Goal: Answer question/provide support: Share knowledge or assist other users

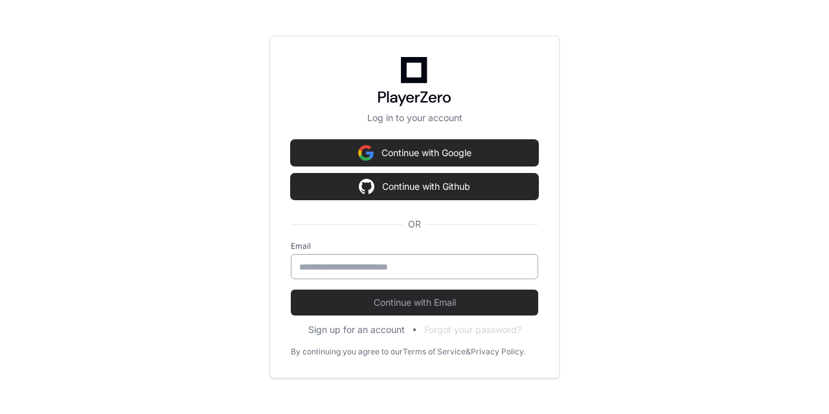
click at [345, 264] on input "email" at bounding box center [414, 266] width 230 height 13
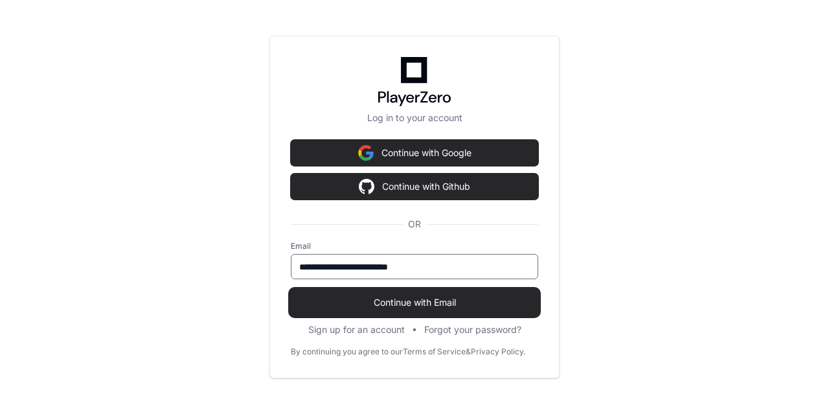
type input "**********"
click at [374, 306] on span "Continue with Email" at bounding box center [414, 302] width 247 height 13
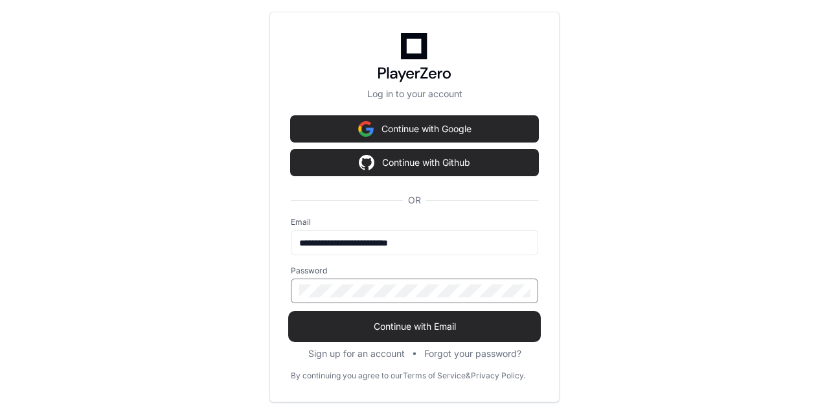
click at [398, 332] on span "Continue with Email" at bounding box center [414, 326] width 247 height 13
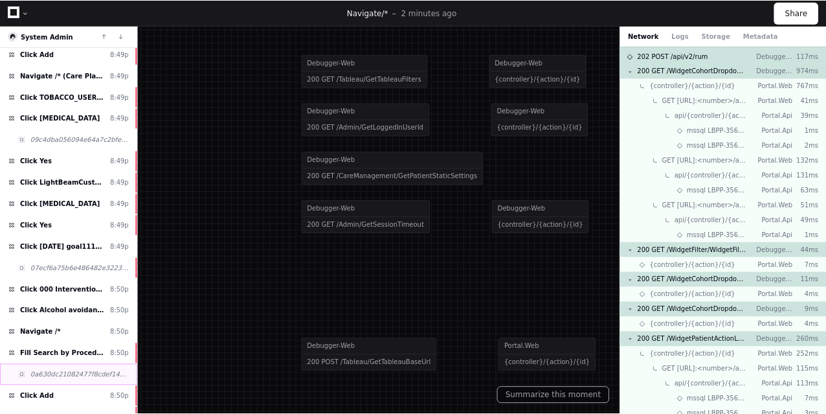
scroll to position [490, 0]
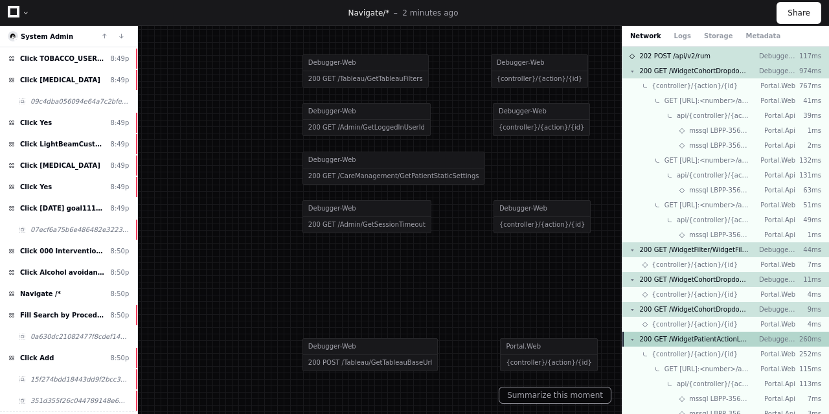
click at [706, 341] on span "200 GET /WidgetPatientActionList/WidgetPatientActionList" at bounding box center [693, 339] width 109 height 10
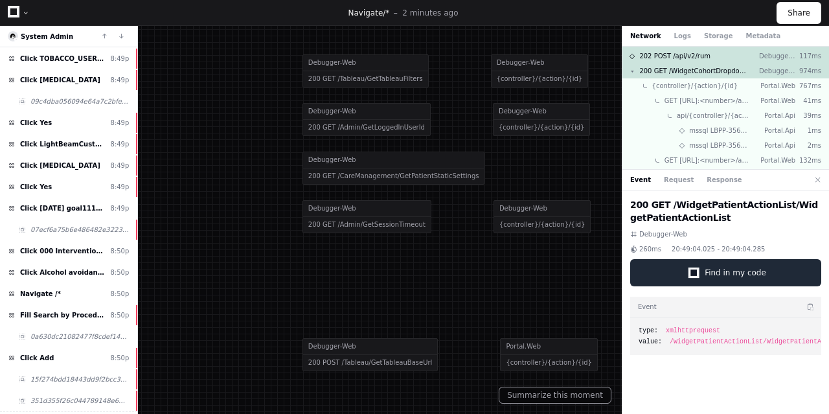
click at [725, 269] on span "Find in my code" at bounding box center [735, 272] width 62 height 10
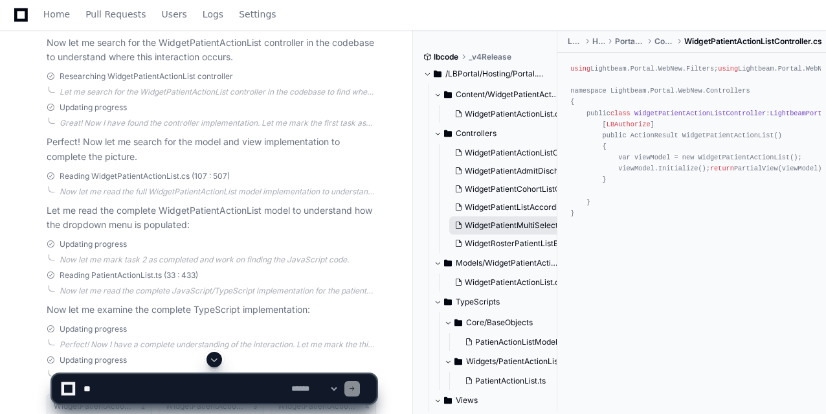
scroll to position [65, 0]
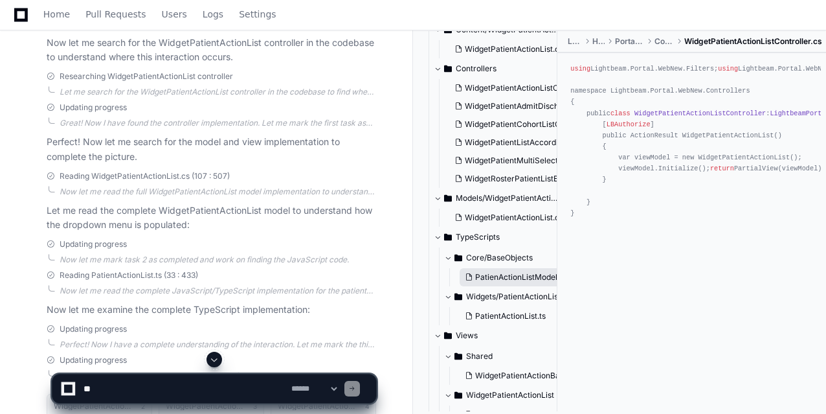
click at [504, 278] on span "PatienActionListModel.ts" at bounding box center [520, 277] width 91 height 10
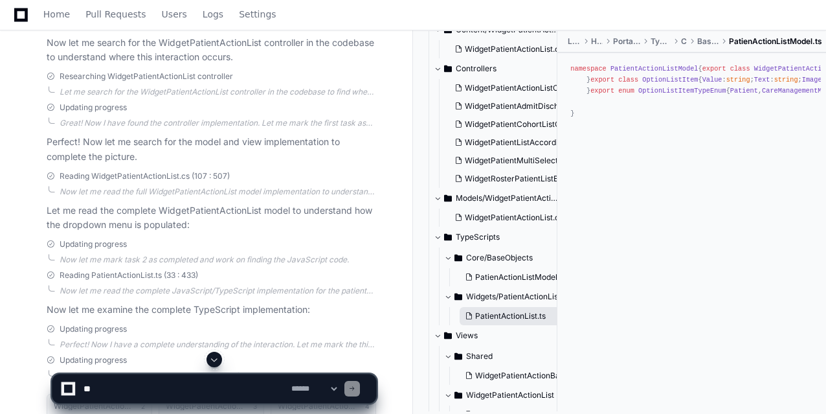
click at [501, 319] on span "PatientActionList.ts" at bounding box center [510, 316] width 71 height 10
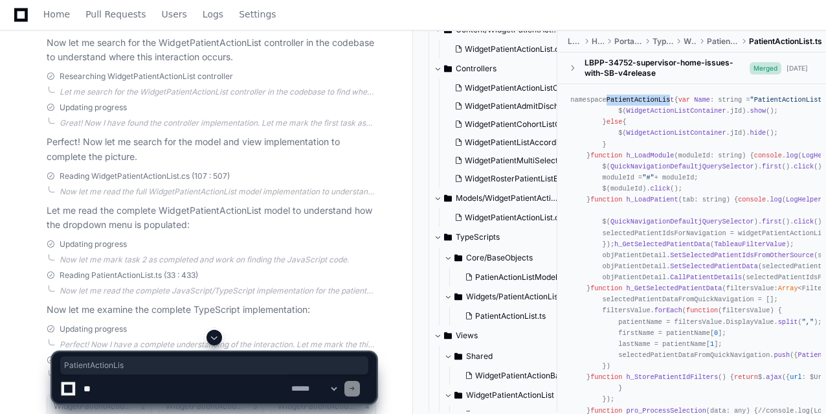
drag, startPoint x: 607, startPoint y: 99, endPoint x: 669, endPoint y: 100, distance: 61.5
copy span "PatientActionList"
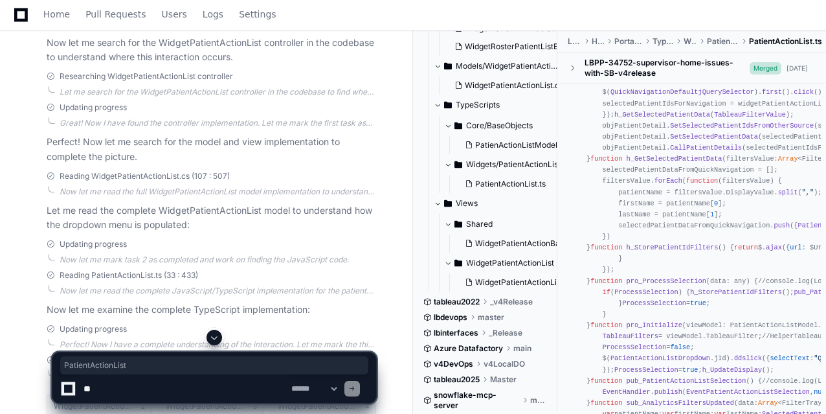
scroll to position [523, 0]
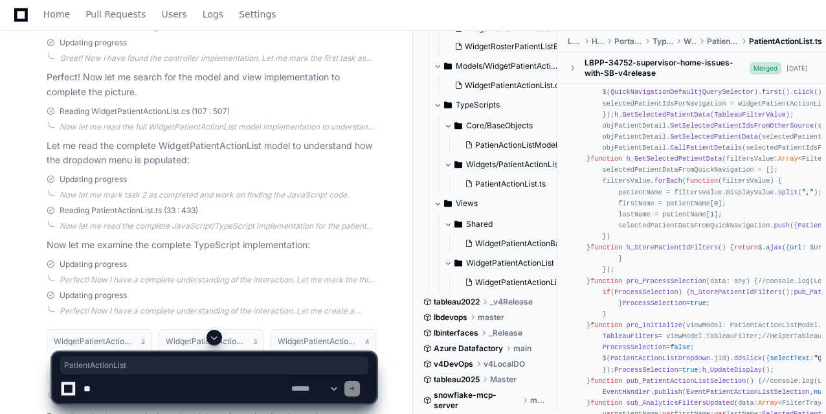
click at [146, 393] on textarea at bounding box center [185, 388] width 208 height 28
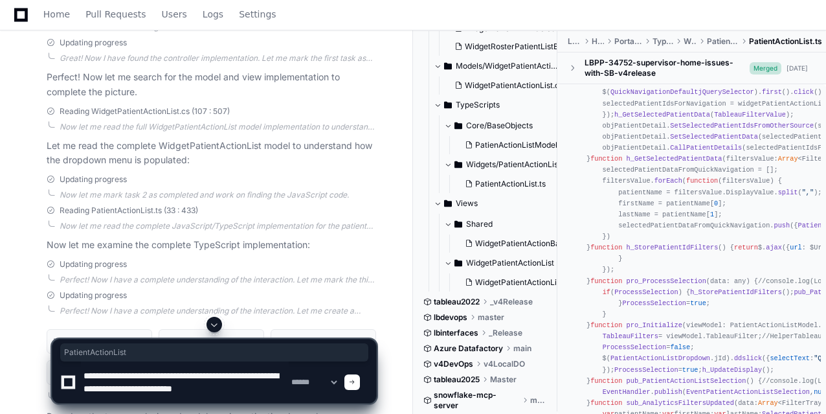
scroll to position [4, 0]
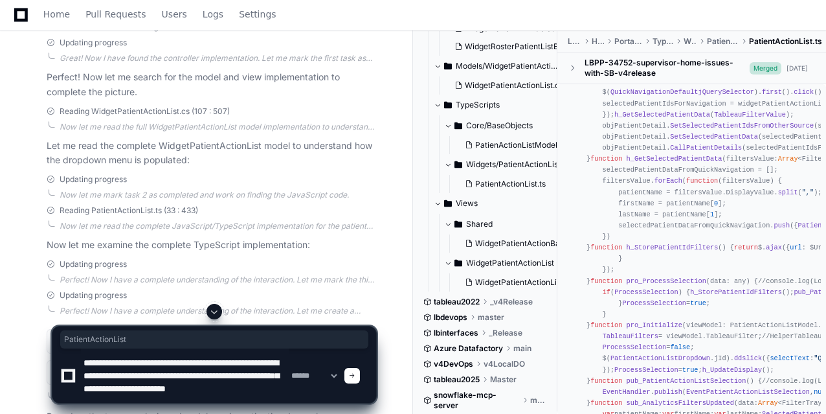
type textarea "**********"
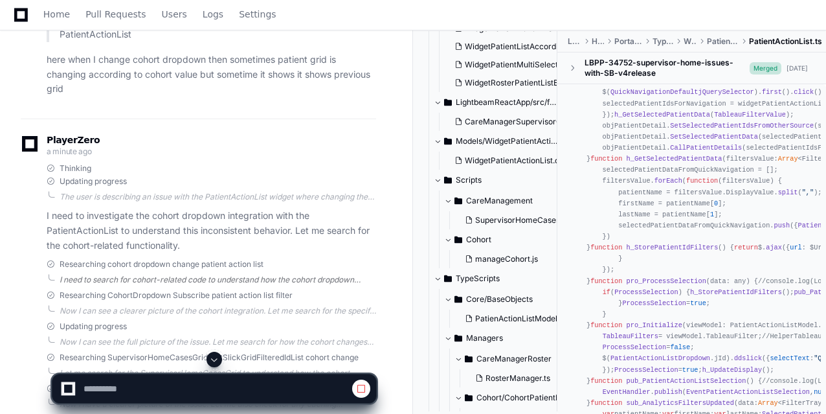
scroll to position [2798, 0]
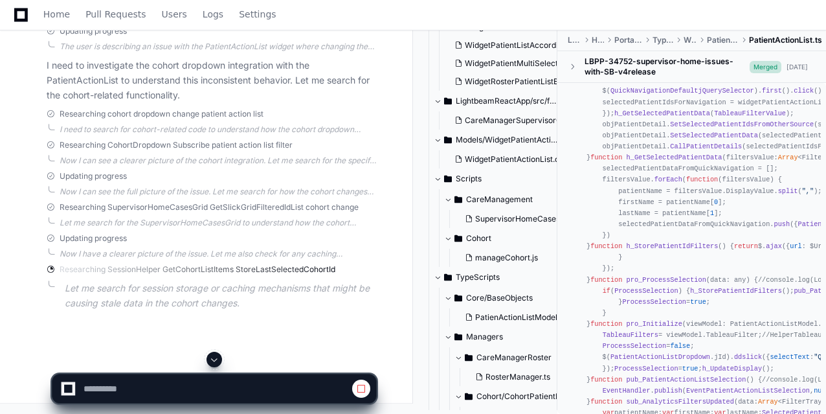
click at [215, 361] on span at bounding box center [214, 359] width 10 height 10
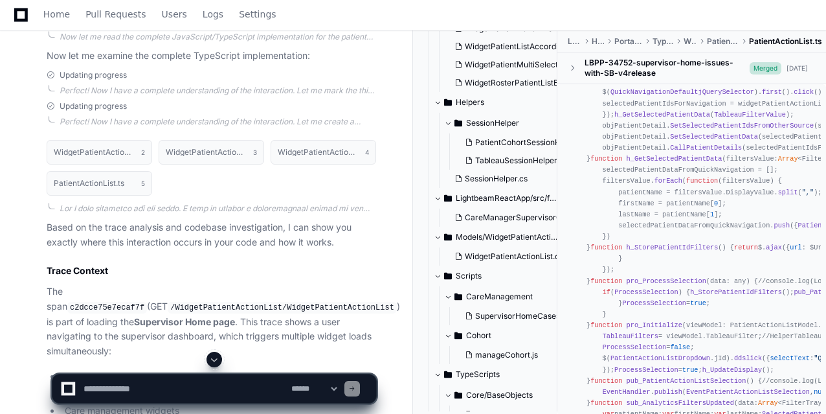
scroll to position [1036, 0]
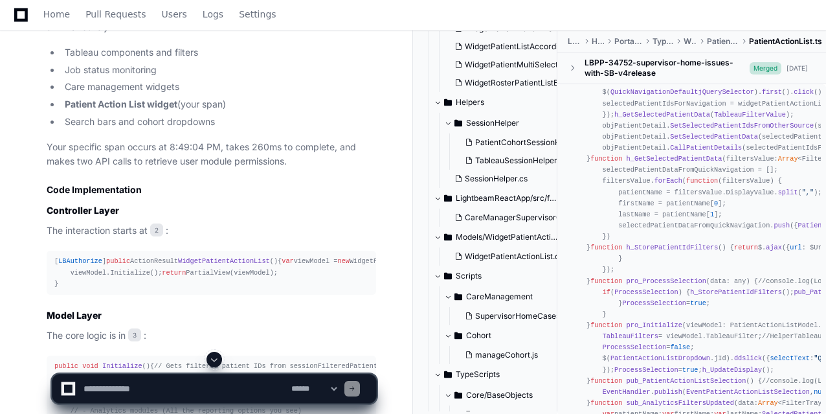
click at [212, 358] on span at bounding box center [214, 359] width 10 height 10
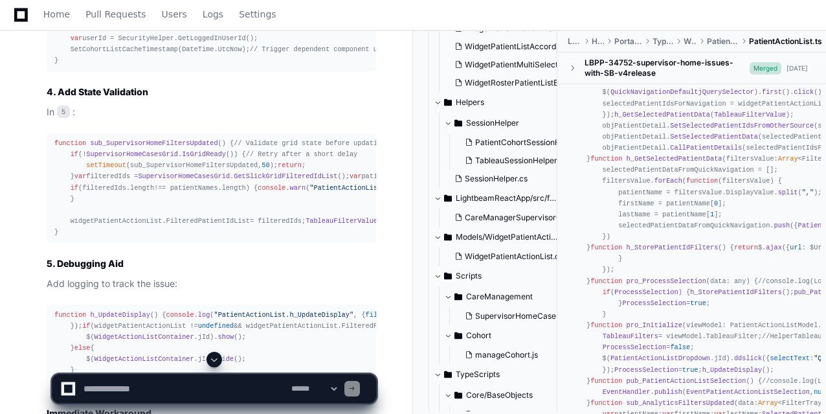
scroll to position [4141, 0]
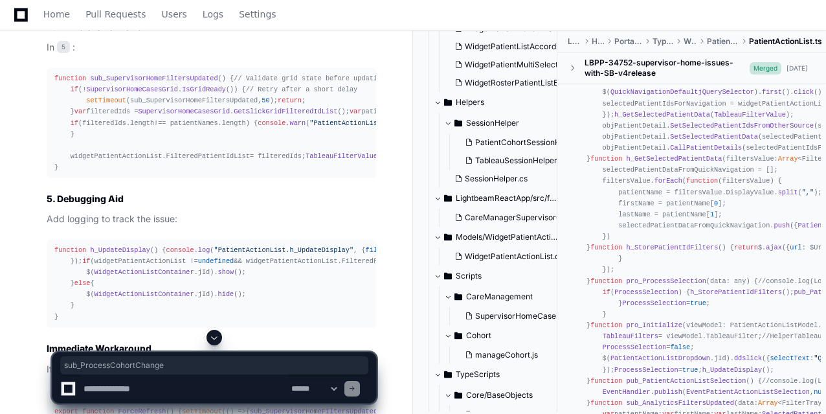
copy span "sub_ProcessCohortChange"
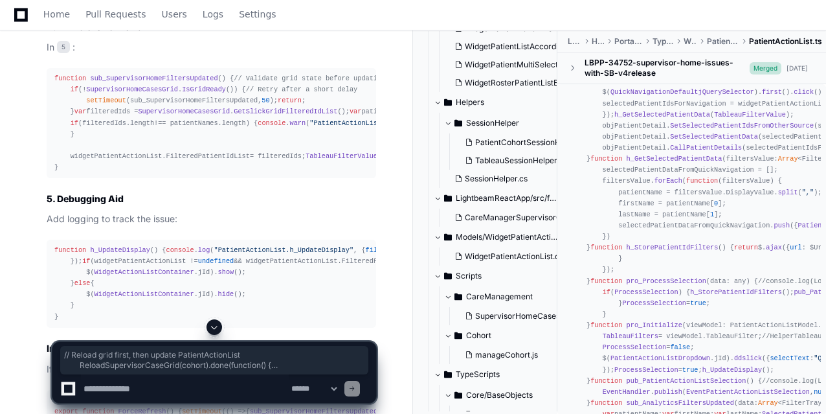
drag, startPoint x: 93, startPoint y: 269, endPoint x: 222, endPoint y: 262, distance: 129.0
copy div "// Reload grid first, then update PatientActionList ReloadSupervisorCaseGrid (c…"
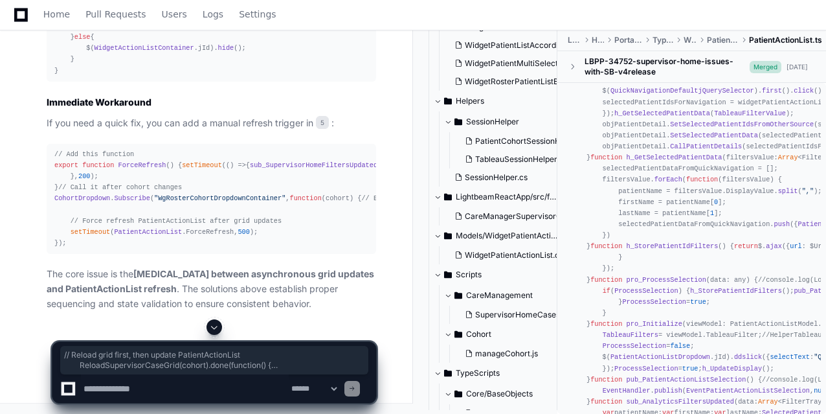
scroll to position [4465, 0]
drag, startPoint x: 84, startPoint y: 160, endPoint x: 100, endPoint y: 217, distance: 59.4
drag, startPoint x: 83, startPoint y: 150, endPoint x: 97, endPoint y: 217, distance: 68.8
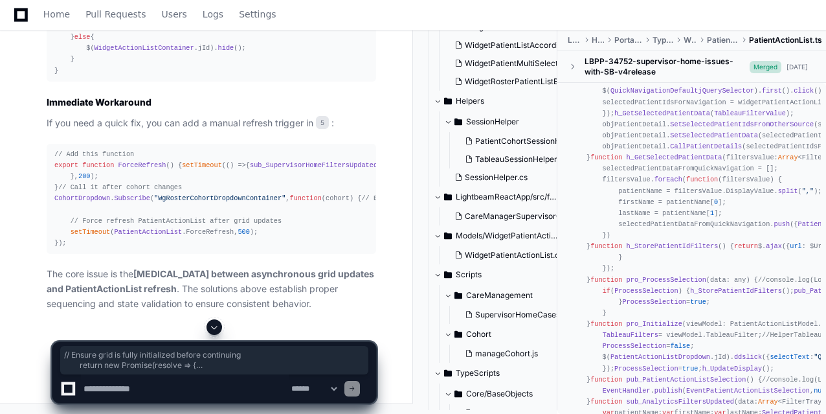
copy div "// Ensure grid is fully initialized before continuing return new Promise ( reso…"
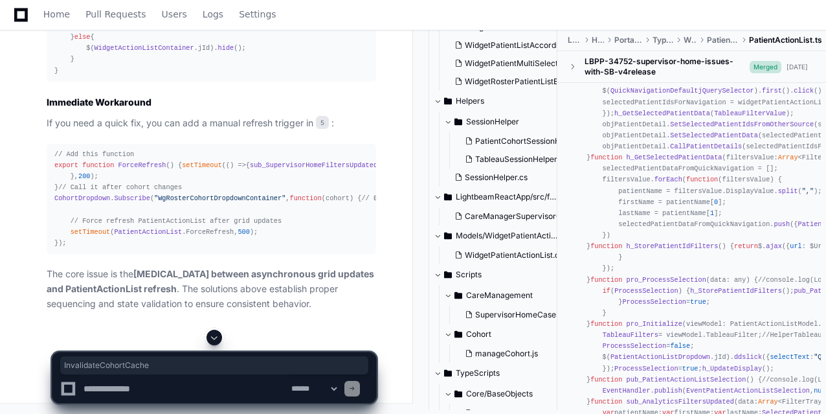
copy span "InvalidateCohortCache"
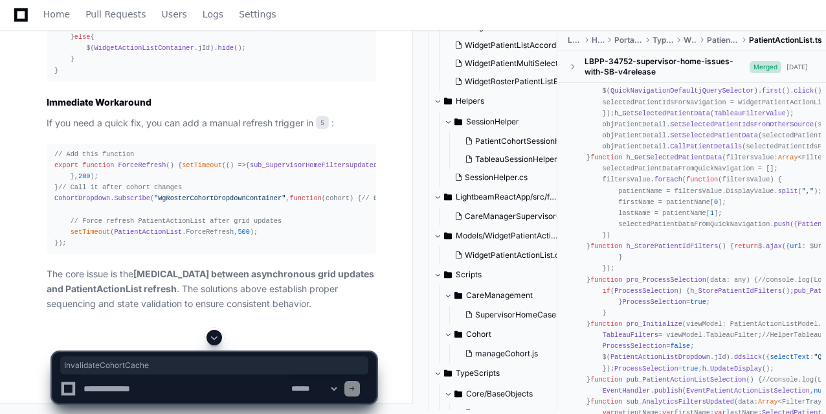
drag, startPoint x: 123, startPoint y: 192, endPoint x: 199, endPoint y: 193, distance: 76.4
copy span "InvalidateCohortCache"
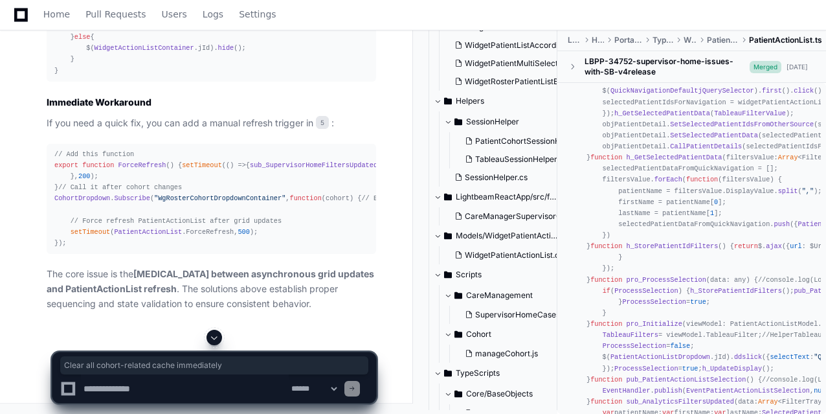
drag, startPoint x: 80, startPoint y: 138, endPoint x: 232, endPoint y: 140, distance: 152.2
copy span "Clear all cohort-related cache immediately"
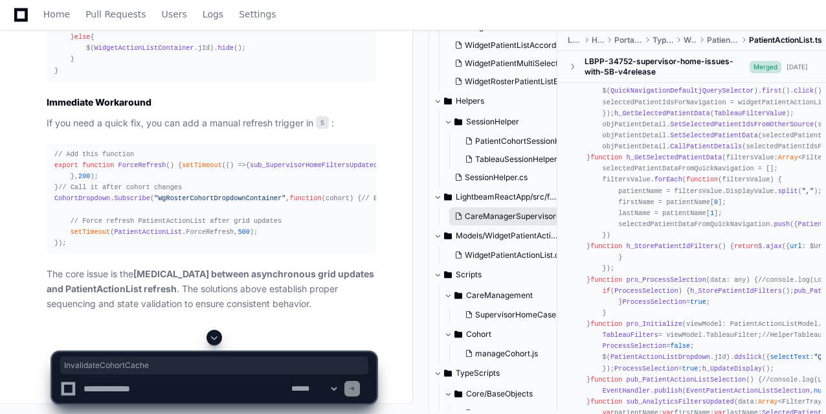
scroll to position [3, 0]
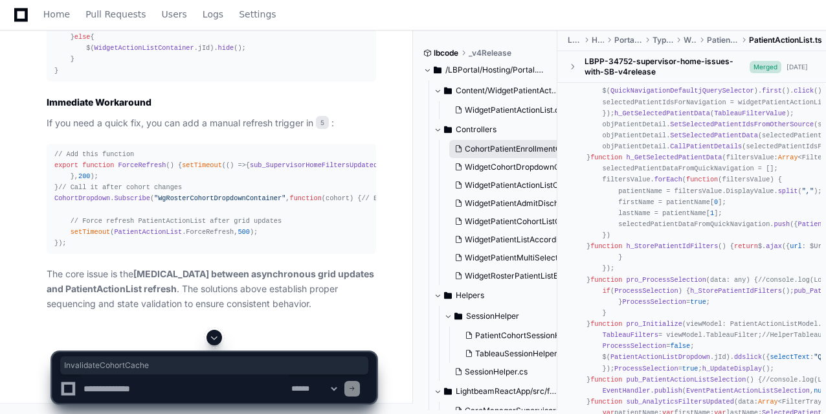
click at [493, 149] on span "CohortPatientEnrollmentController.cs" at bounding box center [533, 149] width 137 height 10
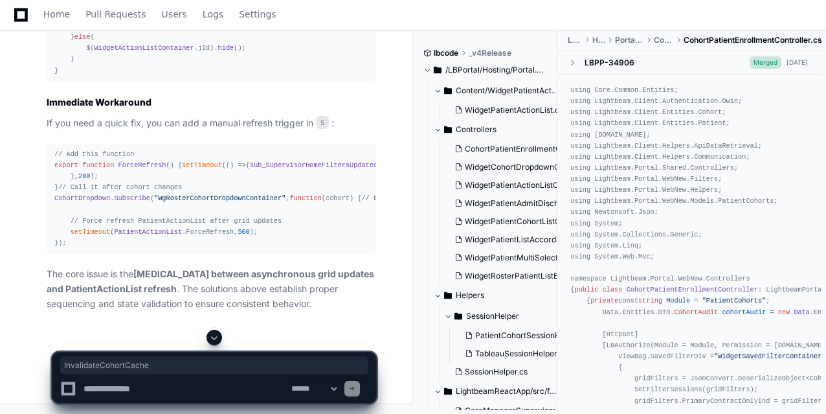
scroll to position [129, 0]
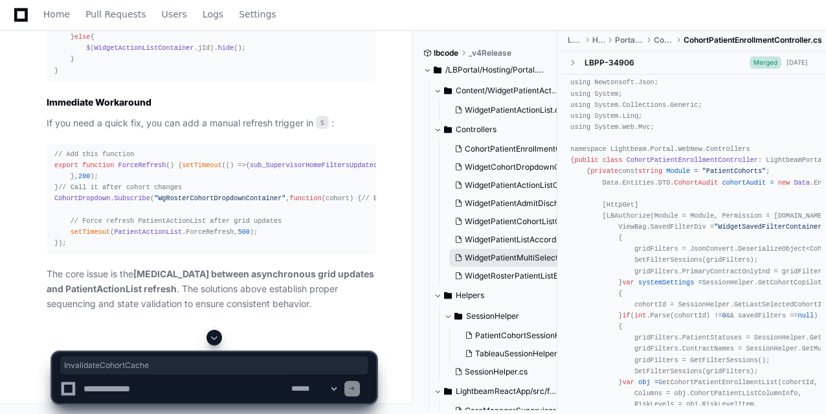
click at [505, 258] on span "WidgetPatientMultiSelectSearchController.cs" at bounding box center [548, 258] width 166 height 10
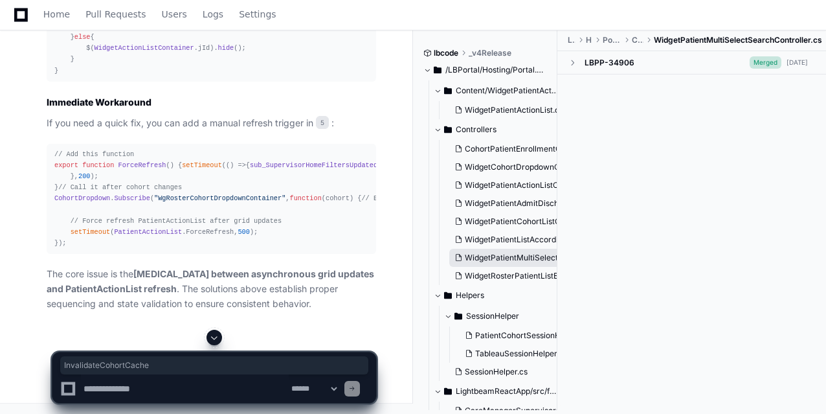
scroll to position [0, 0]
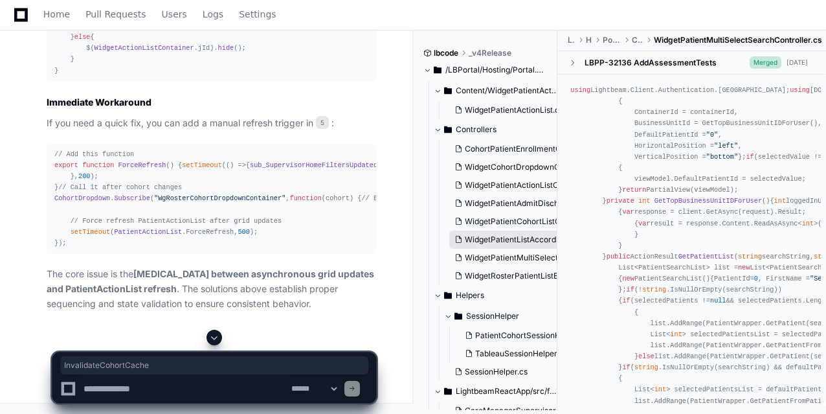
click at [506, 242] on span "WidgetPatientListAccordionController.cs" at bounding box center [539, 239] width 149 height 10
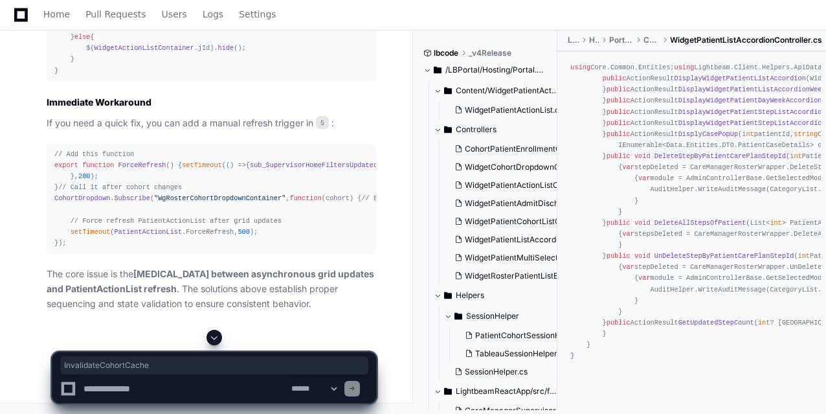
scroll to position [5436, 0]
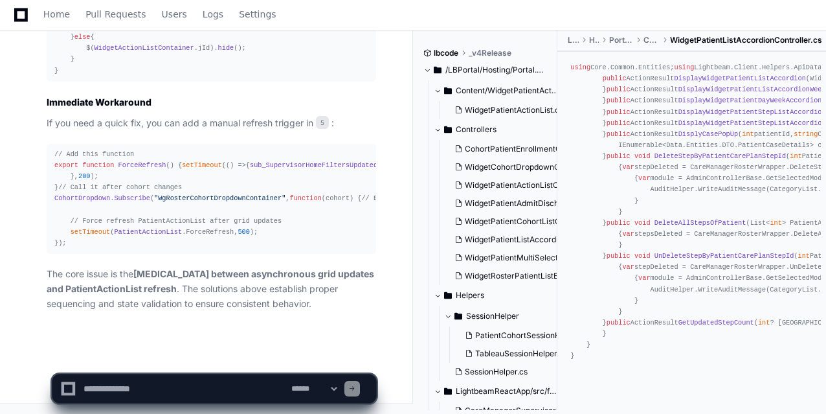
click at [161, 385] on textarea at bounding box center [185, 388] width 208 height 28
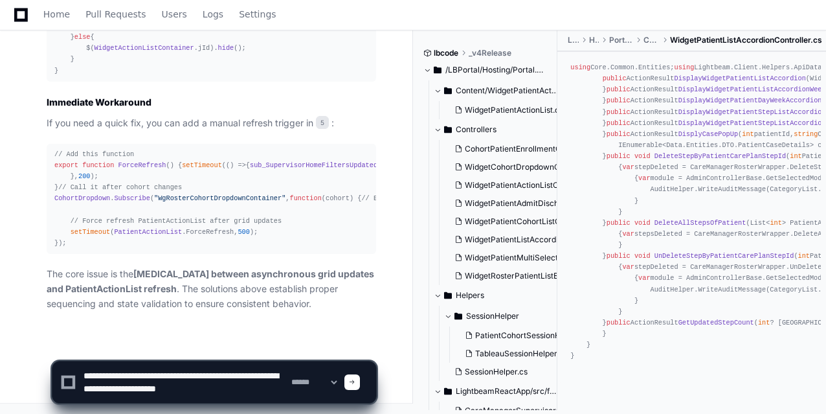
type textarea "**********"
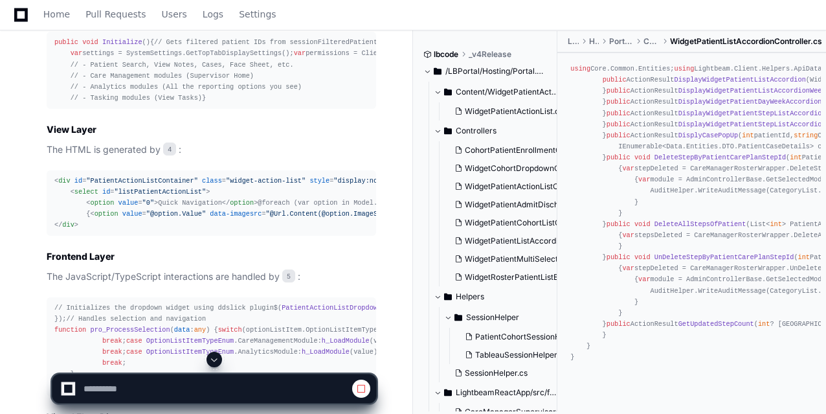
scroll to position [1683, 0]
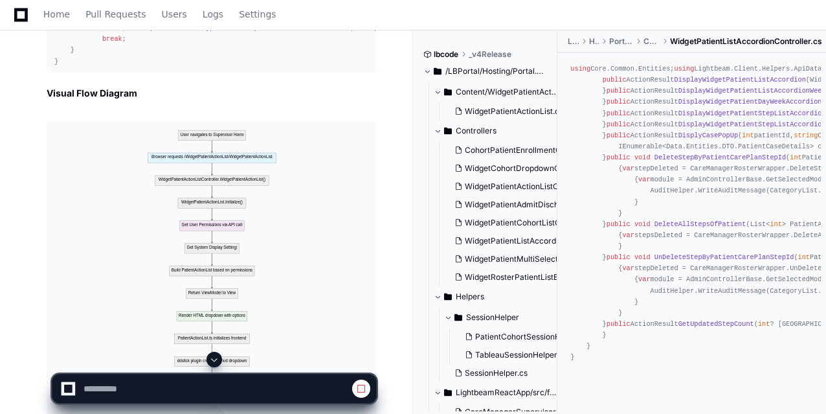
click at [214, 356] on span at bounding box center [214, 359] width 10 height 10
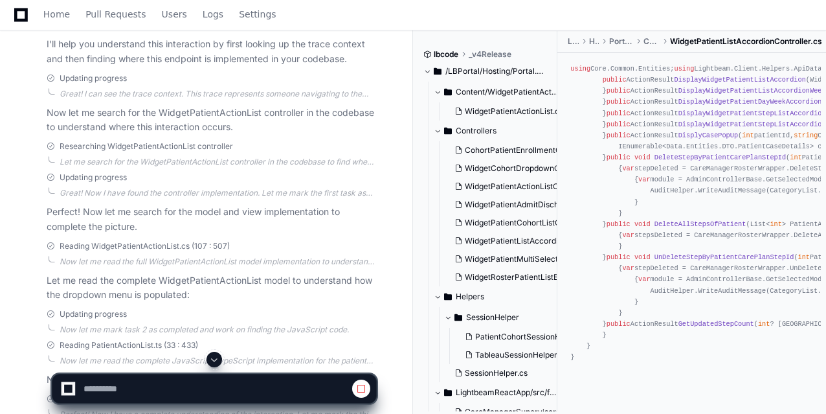
scroll to position [583, 0]
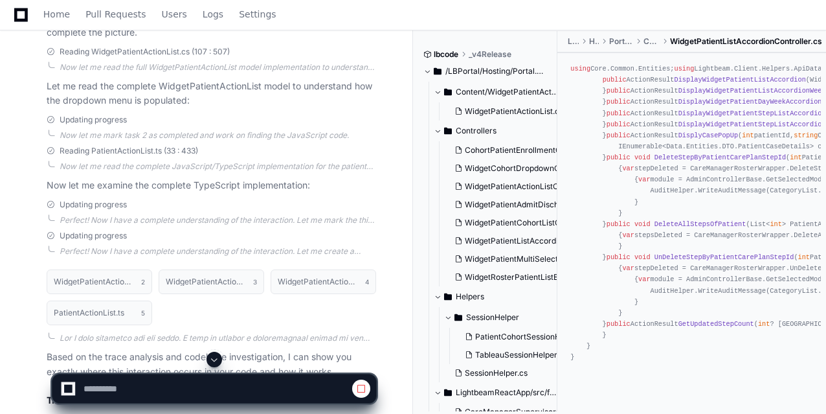
click at [218, 363] on span at bounding box center [214, 359] width 10 height 10
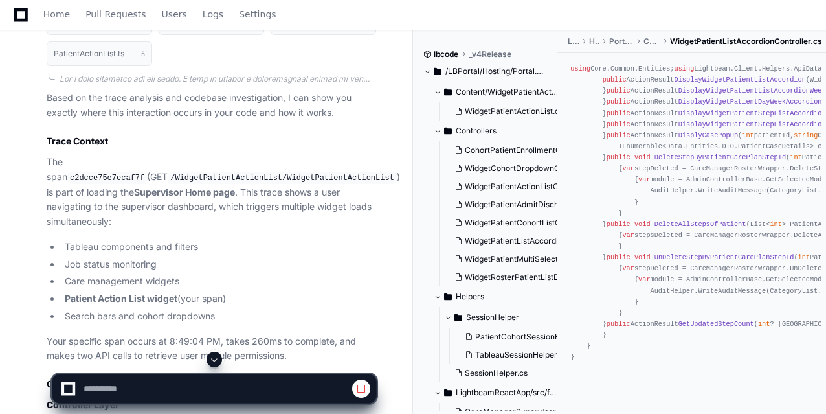
scroll to position [1101, 0]
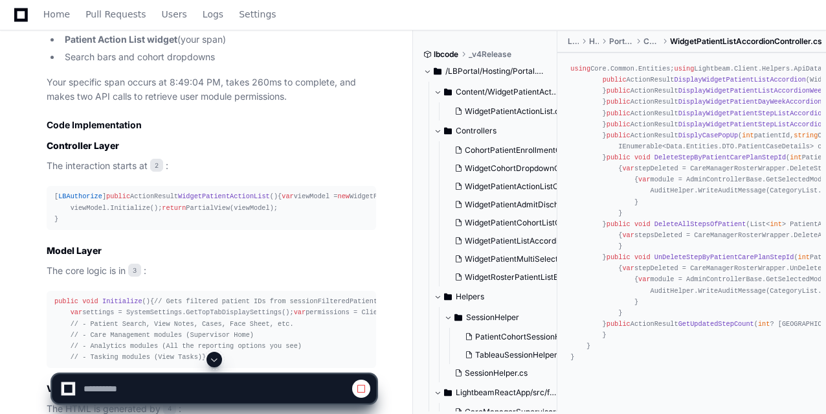
click at [216, 359] on span at bounding box center [214, 359] width 10 height 10
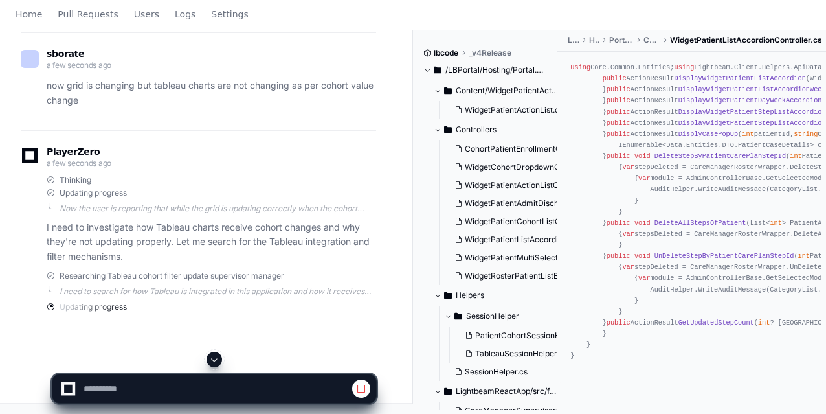
scroll to position [0, 0]
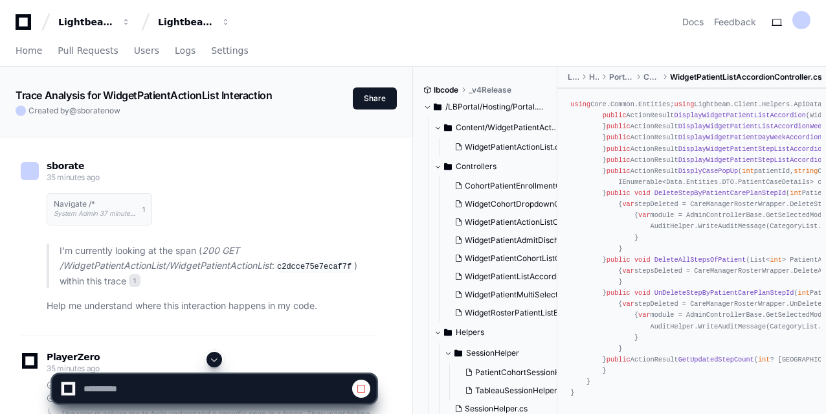
click at [214, 358] on span at bounding box center [214, 359] width 10 height 10
click at [218, 359] on span at bounding box center [214, 359] width 10 height 10
click at [215, 361] on span at bounding box center [214, 359] width 10 height 10
click at [218, 358] on span at bounding box center [214, 359] width 10 height 10
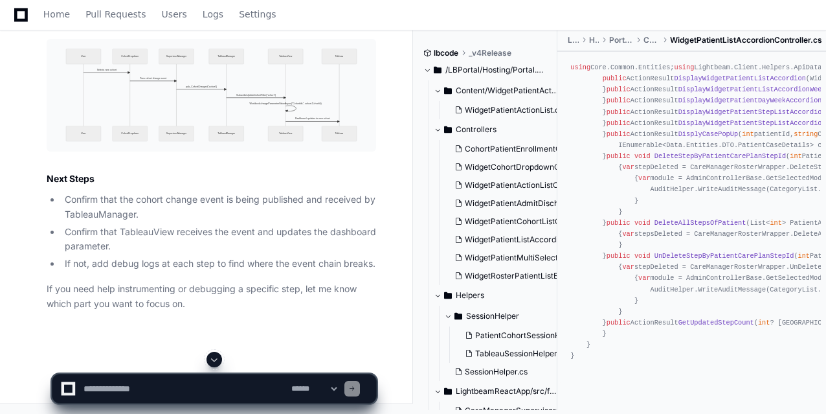
scroll to position [6209, 0]
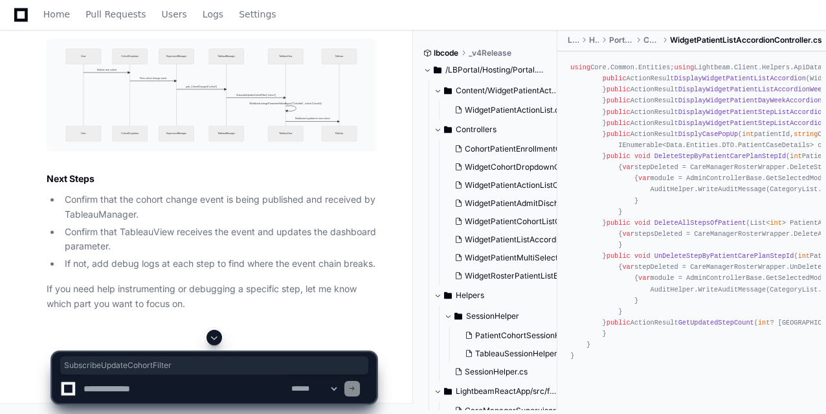
drag, startPoint x: 219, startPoint y: 202, endPoint x: 334, endPoint y: 203, distance: 115.3
